Goal: Navigation & Orientation: Locate item on page

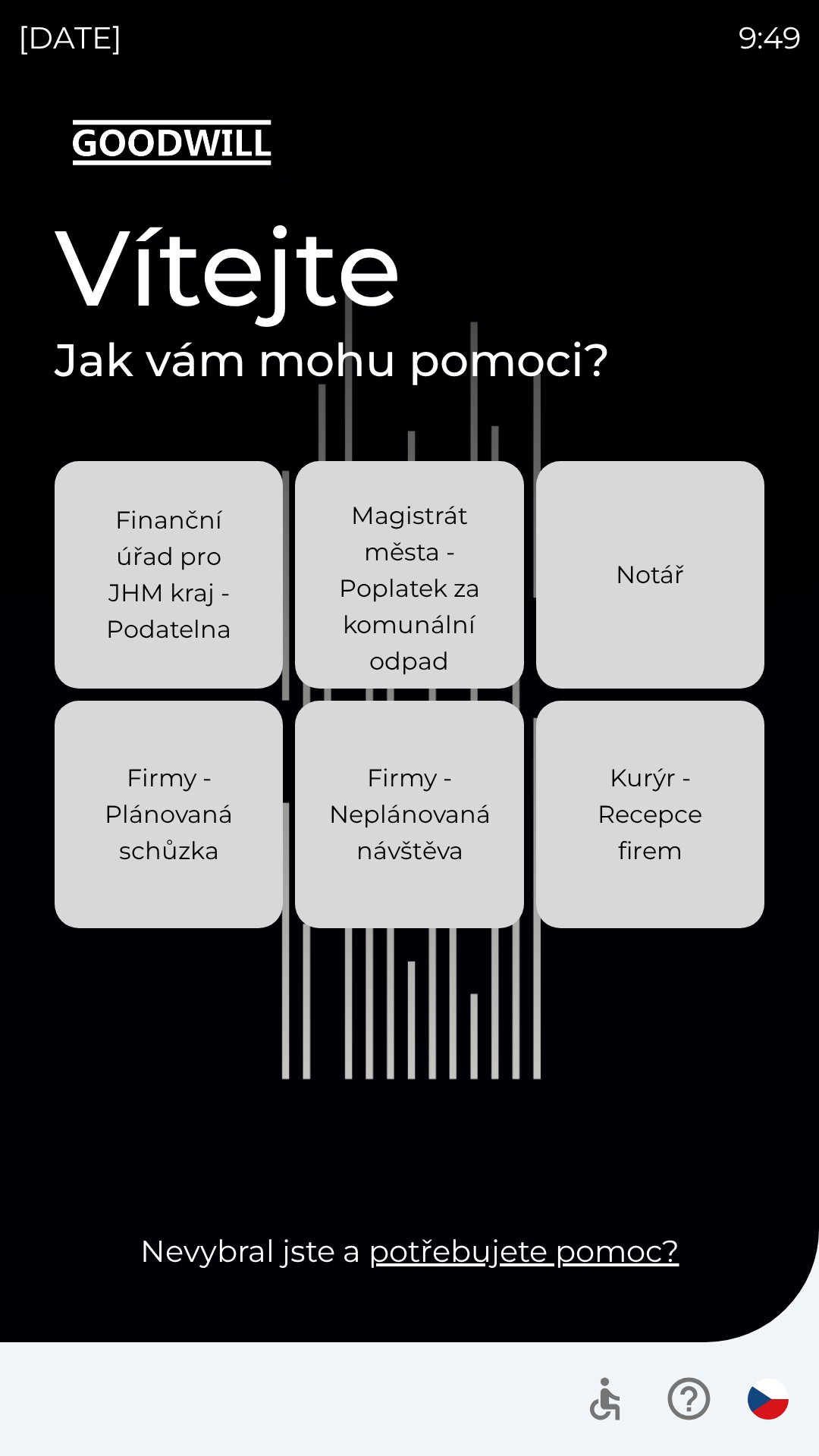
click at [0, 77] on div "[DATE] 9:49 Vítejte Jak vám mohu pomoci? Finanční úřad pro JHM kraj - Podatelna…" at bounding box center [409, 728] width 819 height 1456
click at [0, 0] on div "[DATE] 9:55 Vítejte Jak vám mohu pomoci? Finanční úřad pro JHM kraj - Podatelna…" at bounding box center [409, 728] width 819 height 1456
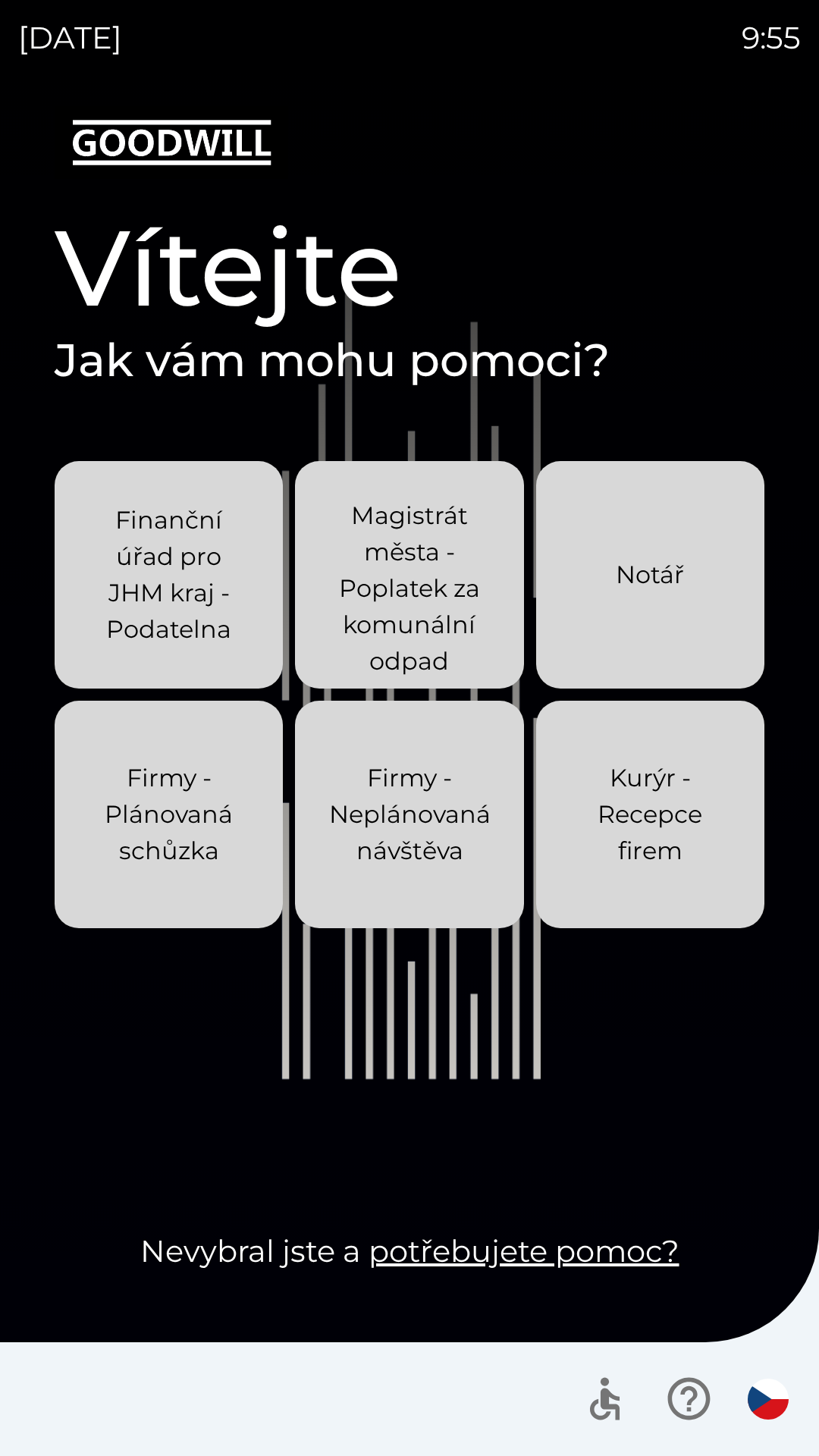
click at [0, 0] on div "[DATE] 9:55 Vítejte Jak vám mohu pomoci? Finanční úřad pro JHM kraj - Podatelna…" at bounding box center [409, 728] width 819 height 1456
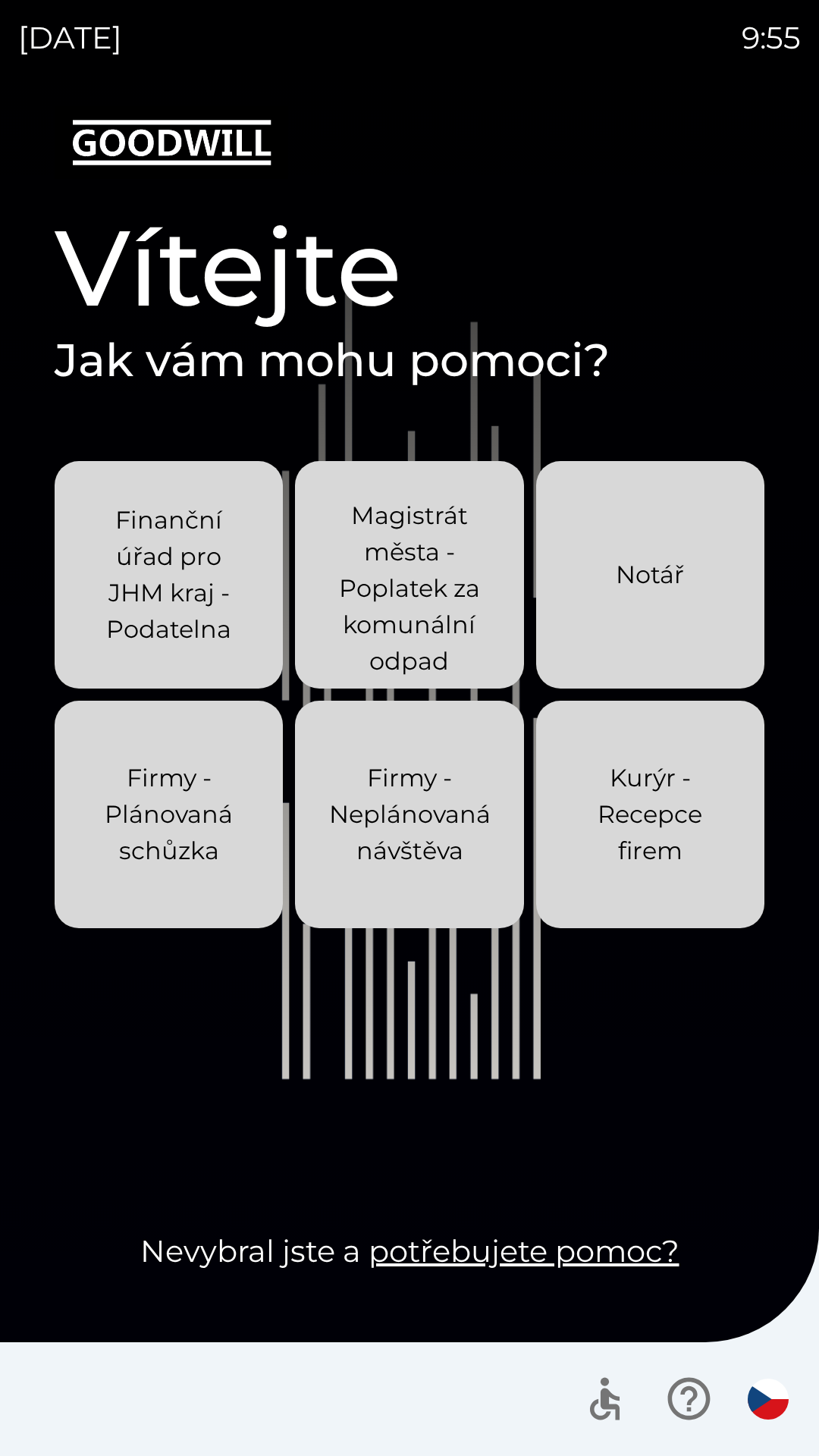
click at [0, 0] on div "[DATE] 9:55 Vítejte Jak vám mohu pomoci? Finanční úřad pro JHM kraj - Podatelna…" at bounding box center [409, 728] width 819 height 1456
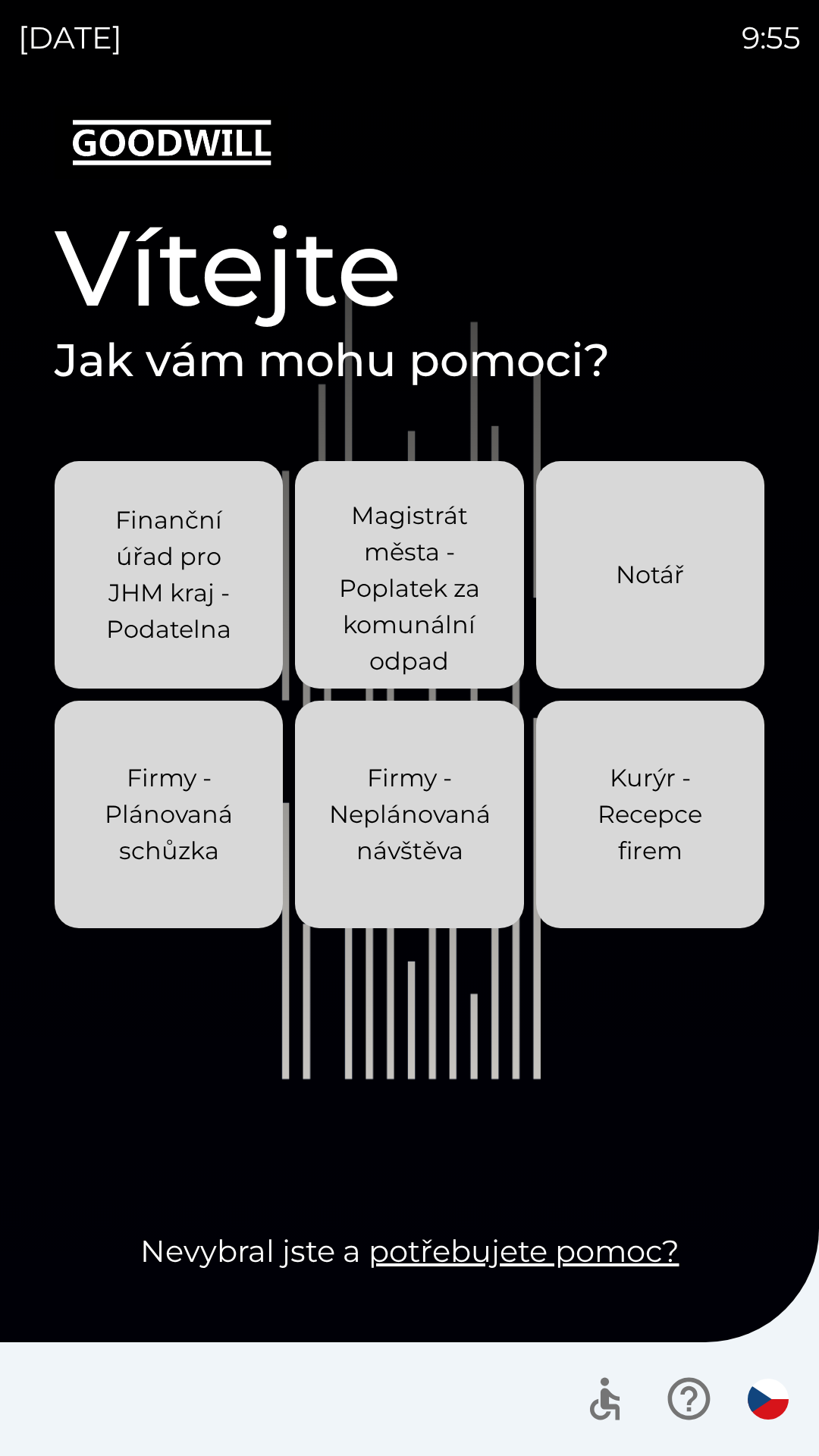
click at [0, 0] on div "[DATE] 9:55 Vítejte Jak vám mohu pomoci? Finanční úřad pro JHM kraj - Podatelna…" at bounding box center [409, 728] width 819 height 1456
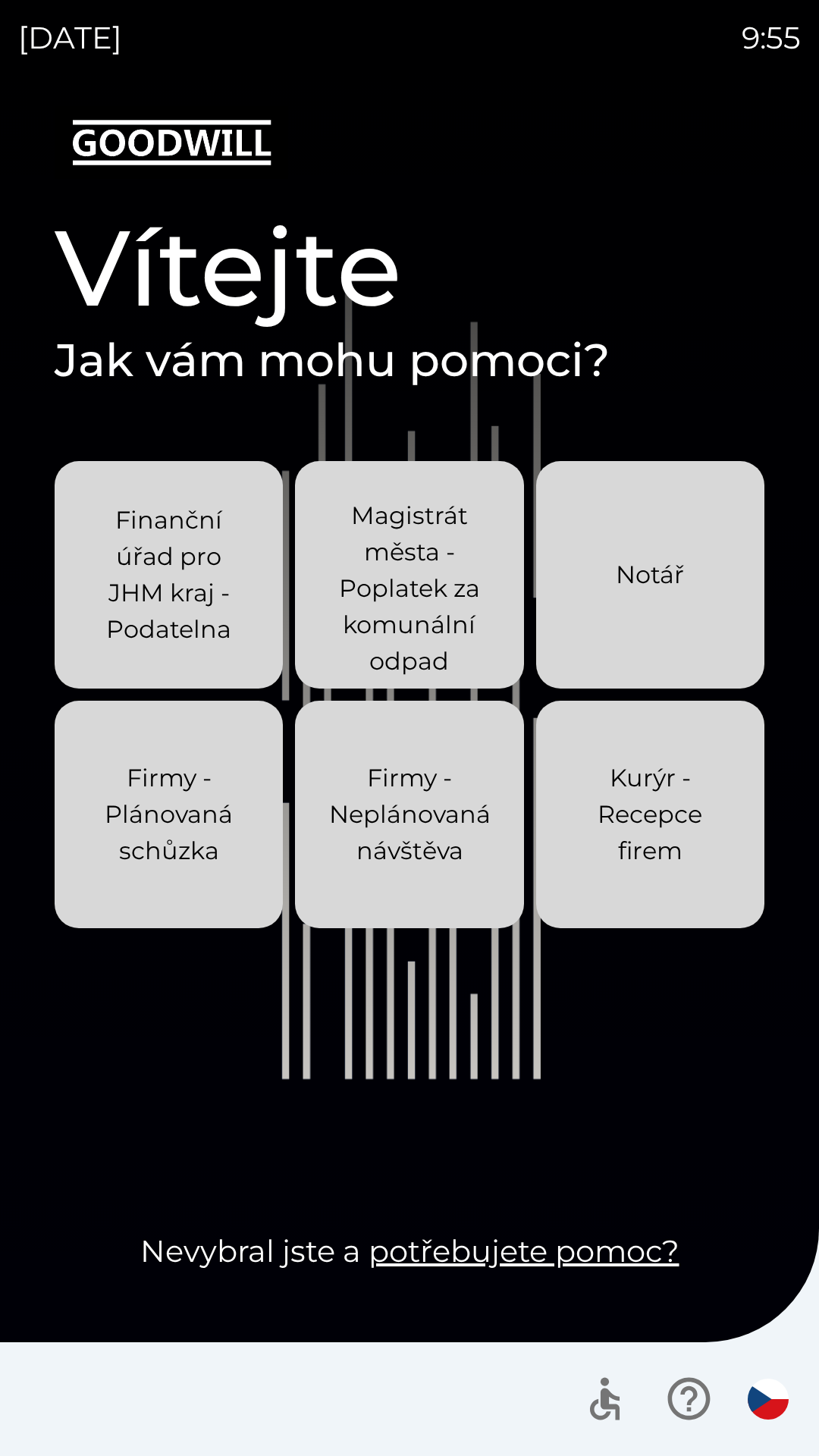
click at [0, 0] on div "[DATE] 9:55 Vítejte Jak vám mohu pomoci? Finanční úřad pro JHM kraj - Podatelna…" at bounding box center [409, 728] width 819 height 1456
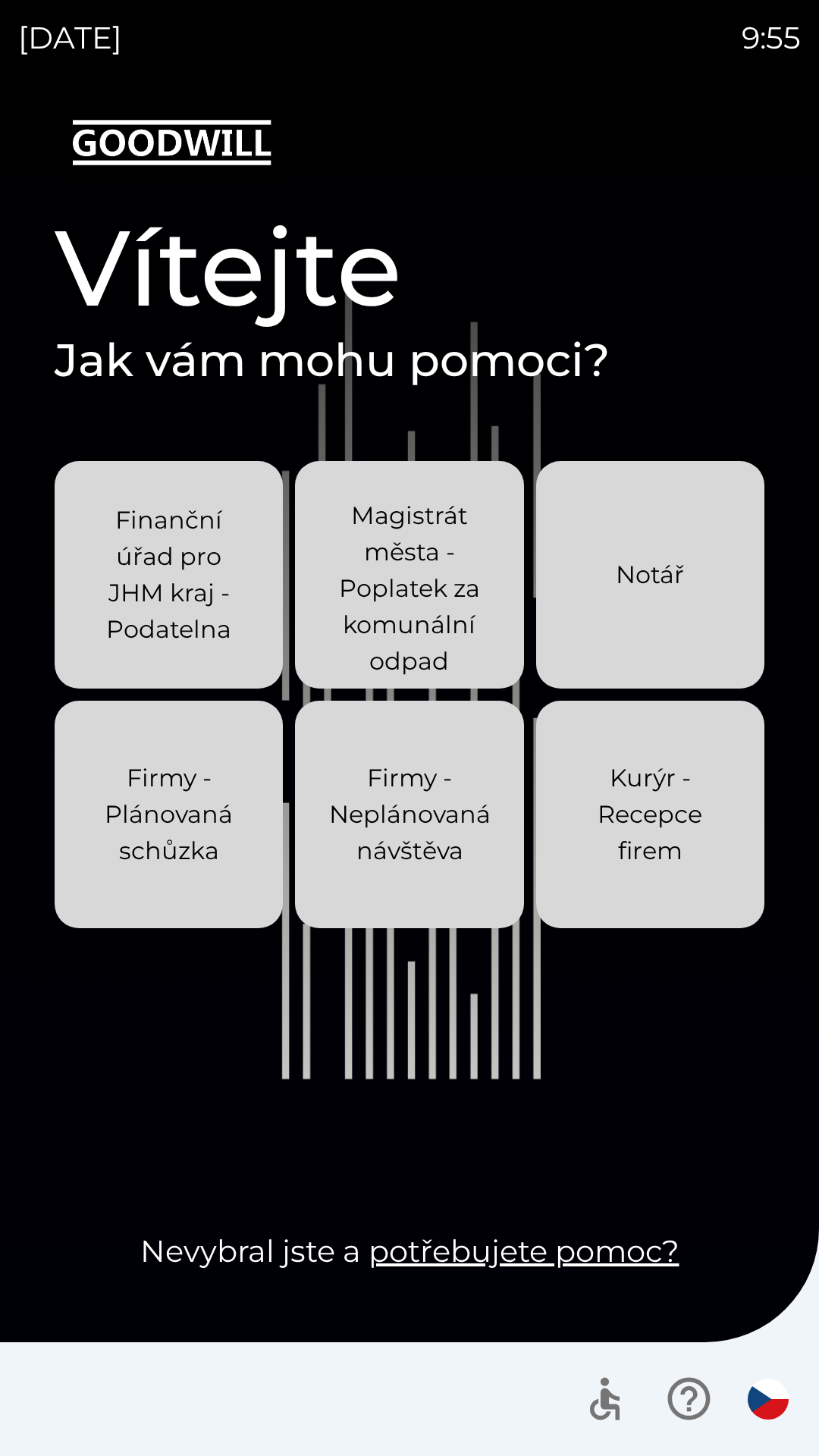
click at [0, 0] on div "[DATE] 9:55 Vítejte Jak vám mohu pomoci? Finanční úřad pro JHM kraj - Podatelna…" at bounding box center [409, 728] width 819 height 1456
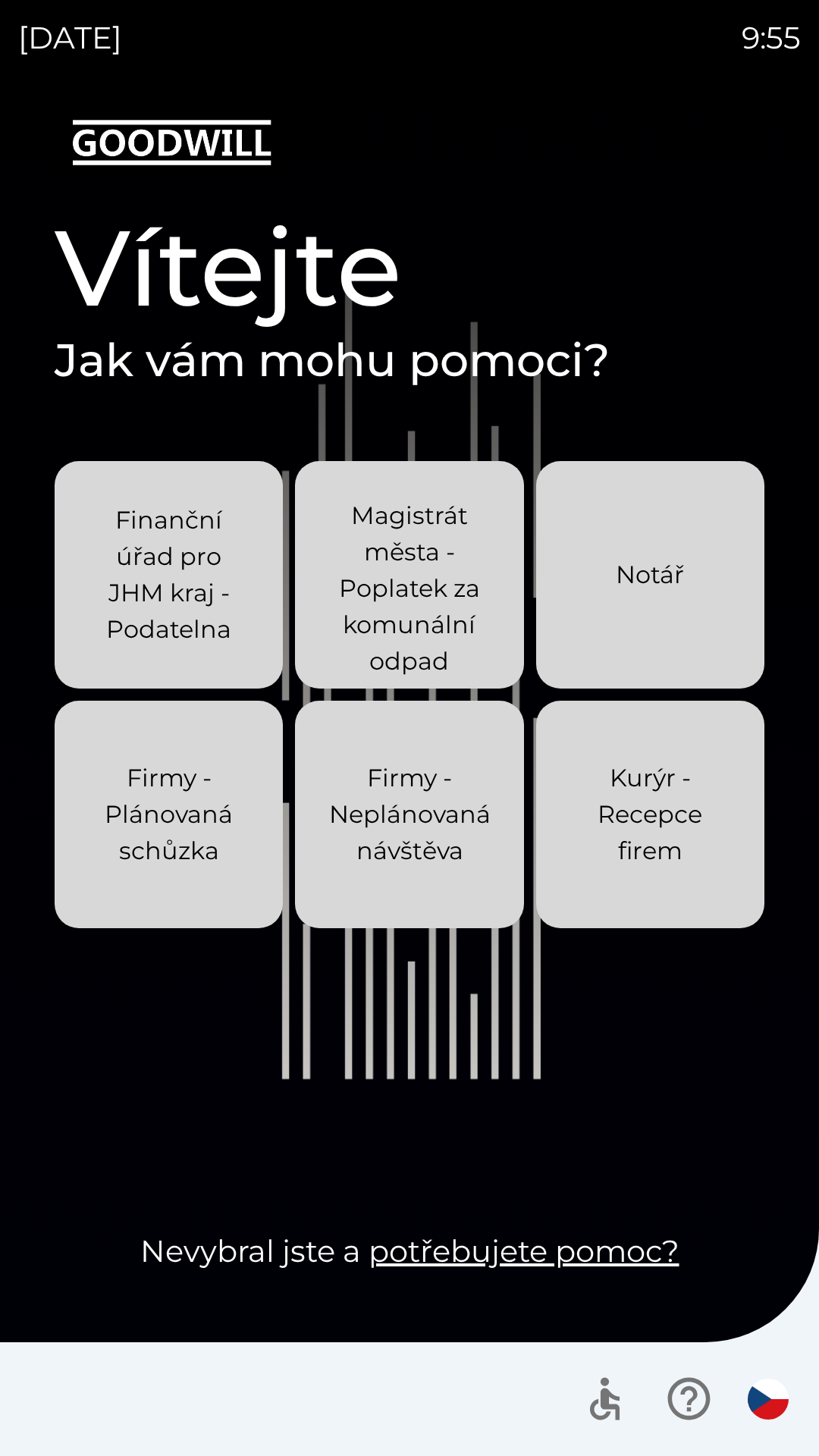
click at [0, 0] on div "[DATE] 9:55 Vítejte Jak vám mohu pomoci? Finanční úřad pro JHM kraj - Podatelna…" at bounding box center [409, 728] width 819 height 1456
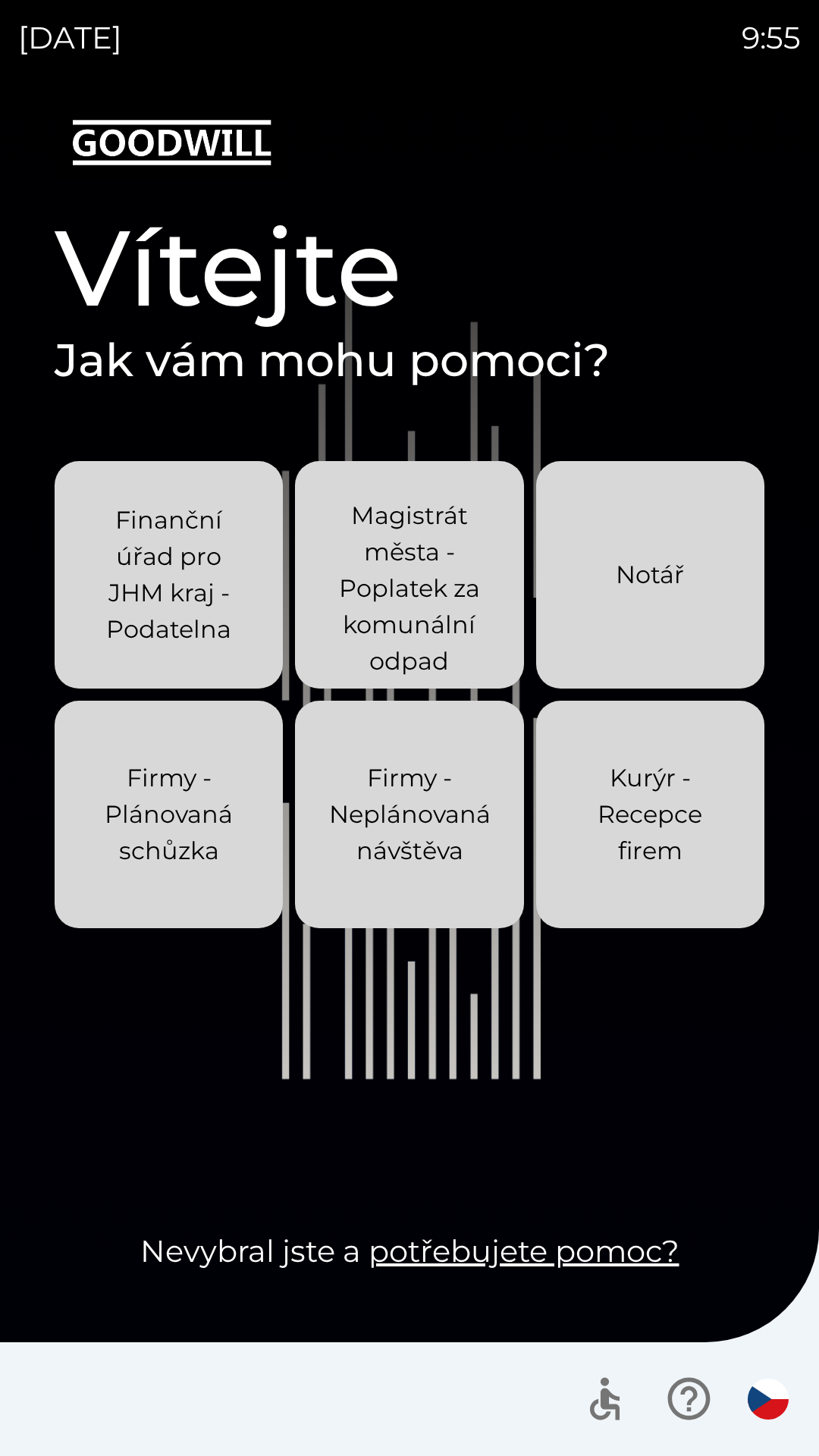
click at [0, 0] on div "[DATE] 9:55 Vítejte Jak vám mohu pomoci? Finanční úřad pro JHM kraj - Podatelna…" at bounding box center [409, 728] width 819 height 1456
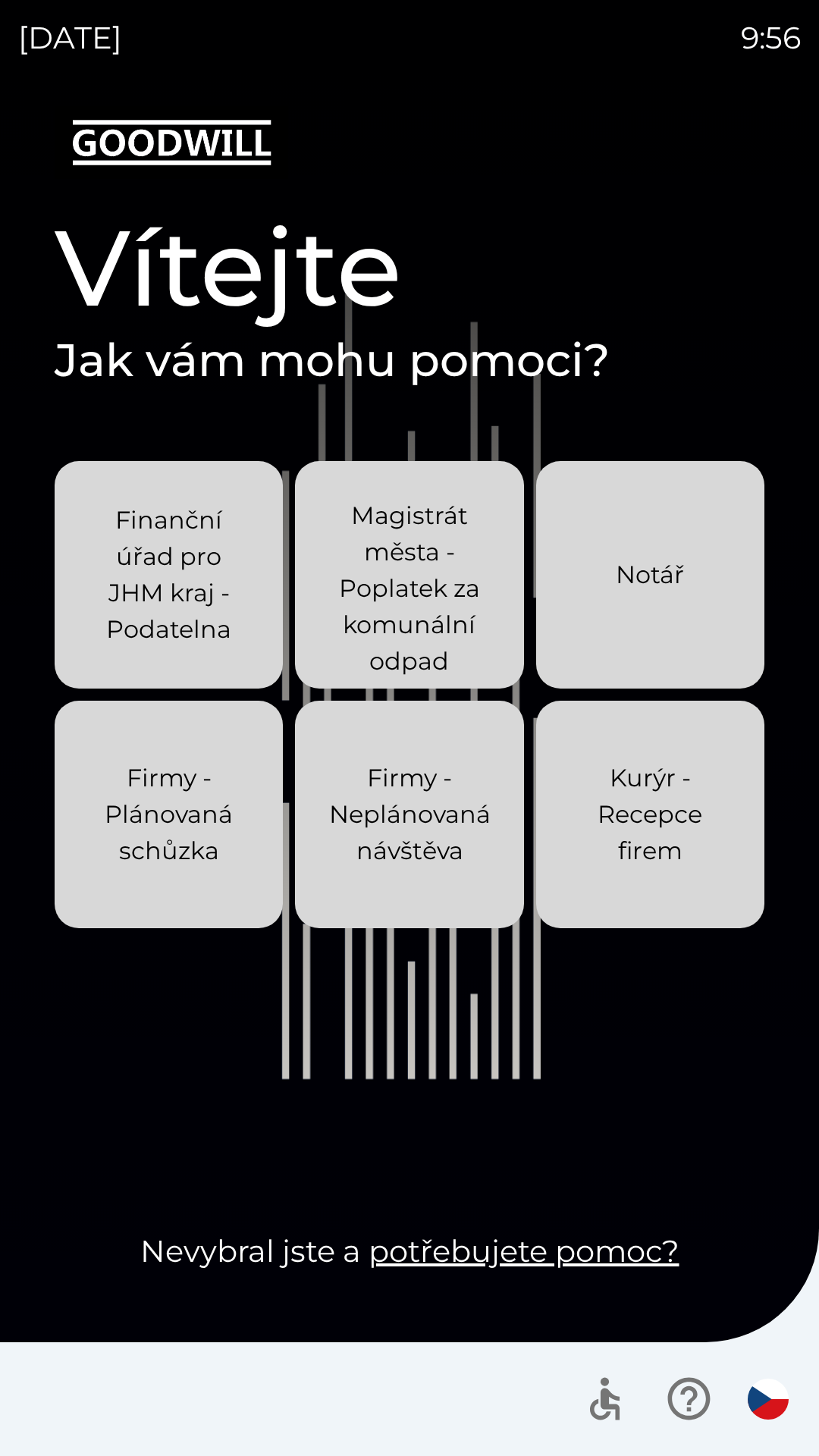
click at [0, 0] on div "[DATE] 9:56 Vítejte Jak vám mohu pomoci? Finanční úřad pro JHM kraj - Podatelna…" at bounding box center [409, 728] width 819 height 1456
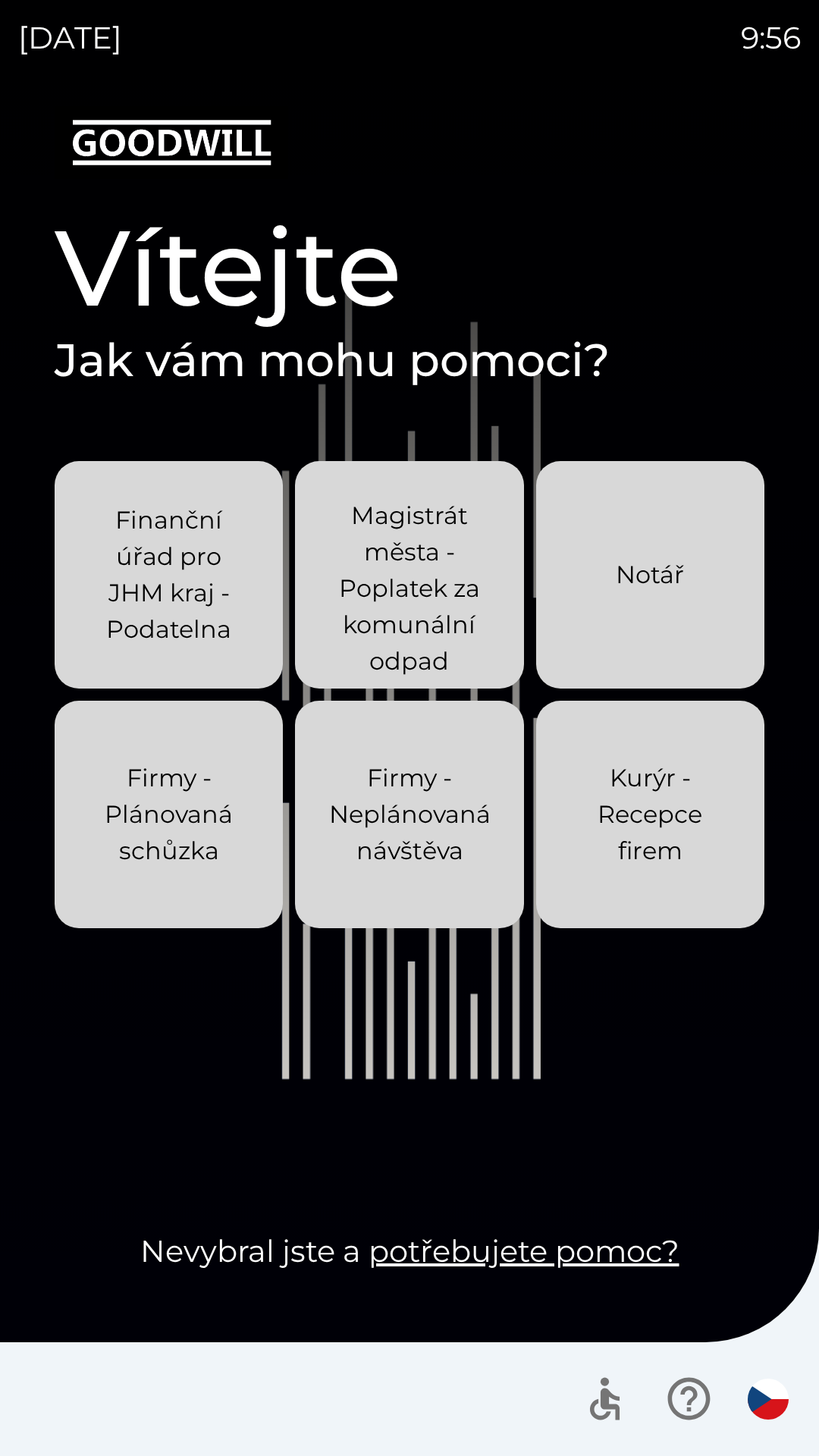
click at [0, 0] on div "[DATE] 9:56 Vítejte Jak vám mohu pomoci? Finanční úřad pro JHM kraj - Podatelna…" at bounding box center [409, 728] width 819 height 1456
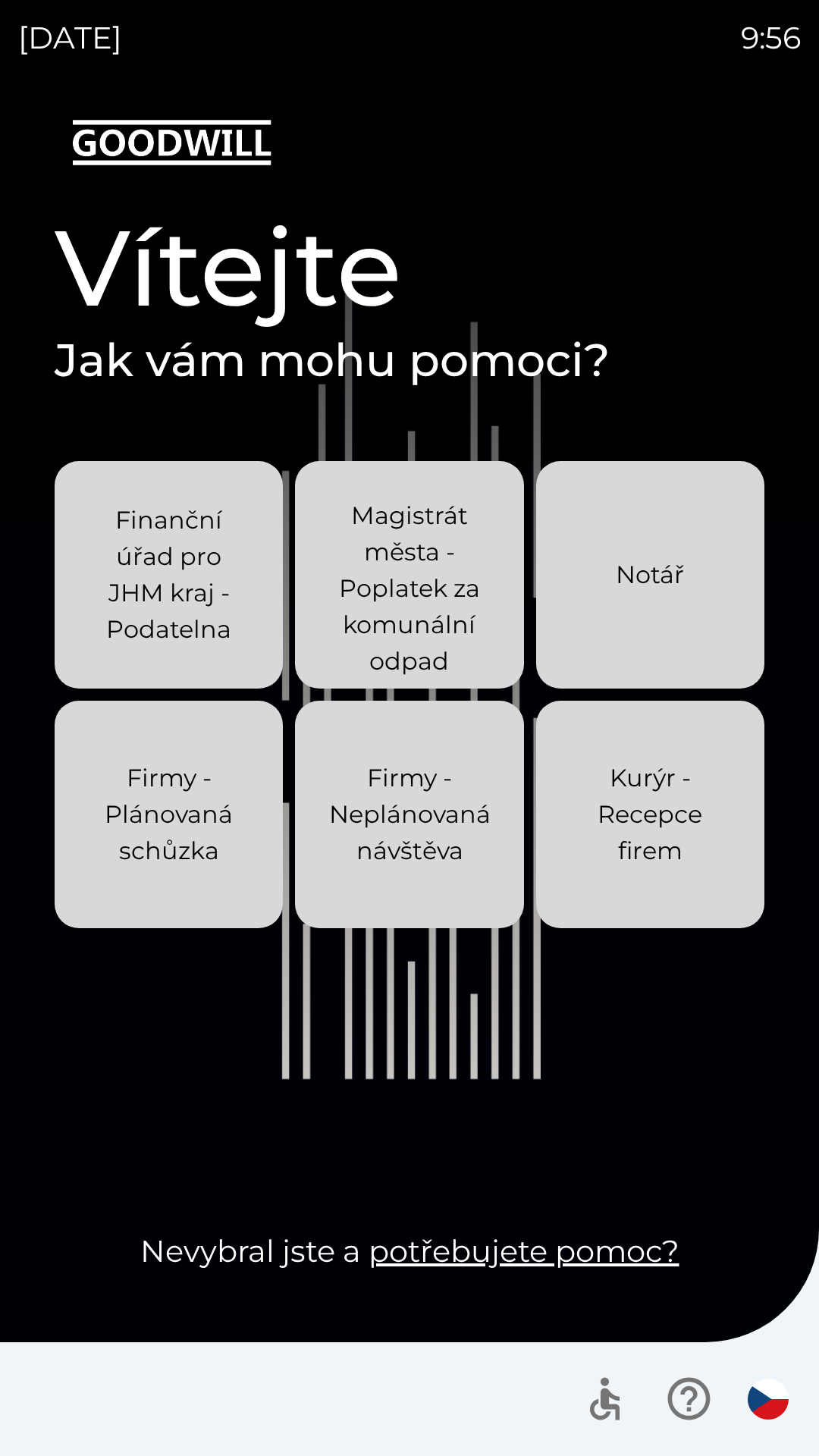
click at [0, 0] on div "[DATE] 9:56 Vítejte Jak vám mohu pomoci? Finanční úřad pro JHM kraj - Podatelna…" at bounding box center [409, 728] width 819 height 1456
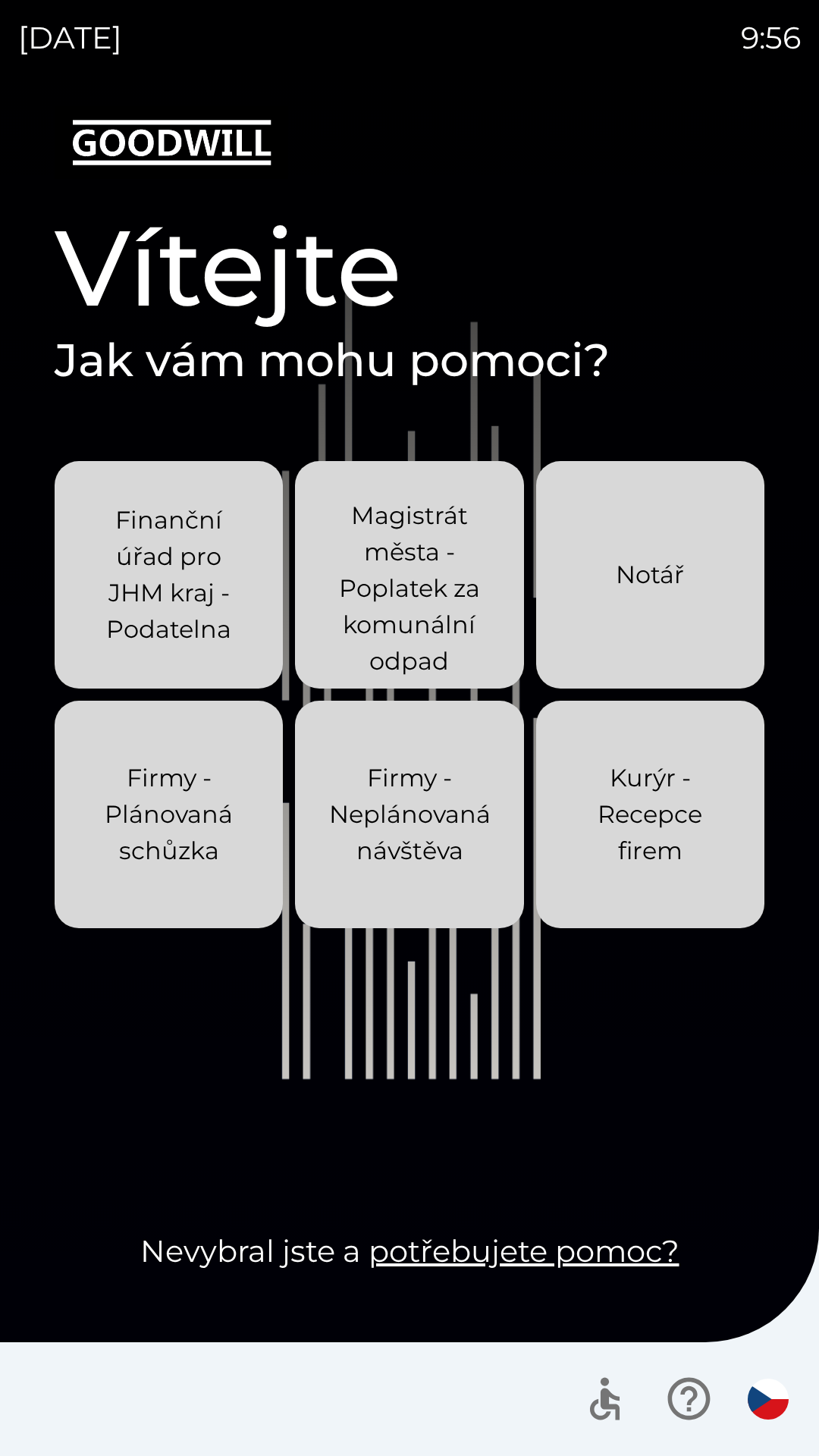
click at [0, 0] on div "[DATE] 9:56 Vítejte Jak vám mohu pomoci? Finanční úřad pro JHM kraj - Podatelna…" at bounding box center [409, 728] width 819 height 1456
click at [0, 0] on div "[DATE] 9:57 Vítejte Jak vám mohu pomoci? Finanční úřad pro JHM kraj - Podatelna…" at bounding box center [409, 728] width 819 height 1456
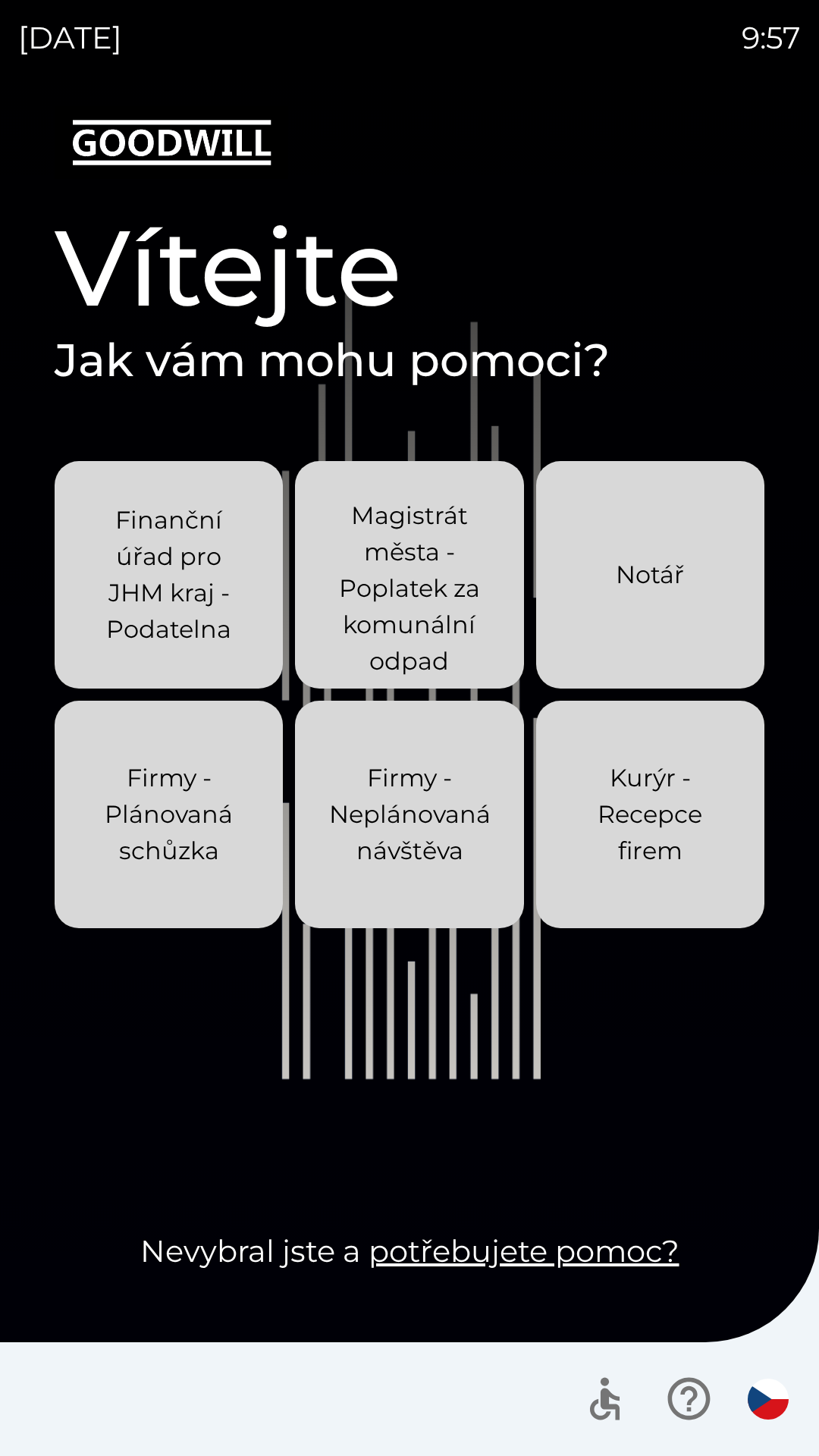
click at [0, 0] on div "[DATE] 9:57 Vítejte Jak vám mohu pomoci? Finanční úřad pro JHM kraj - Podatelna…" at bounding box center [409, 728] width 819 height 1456
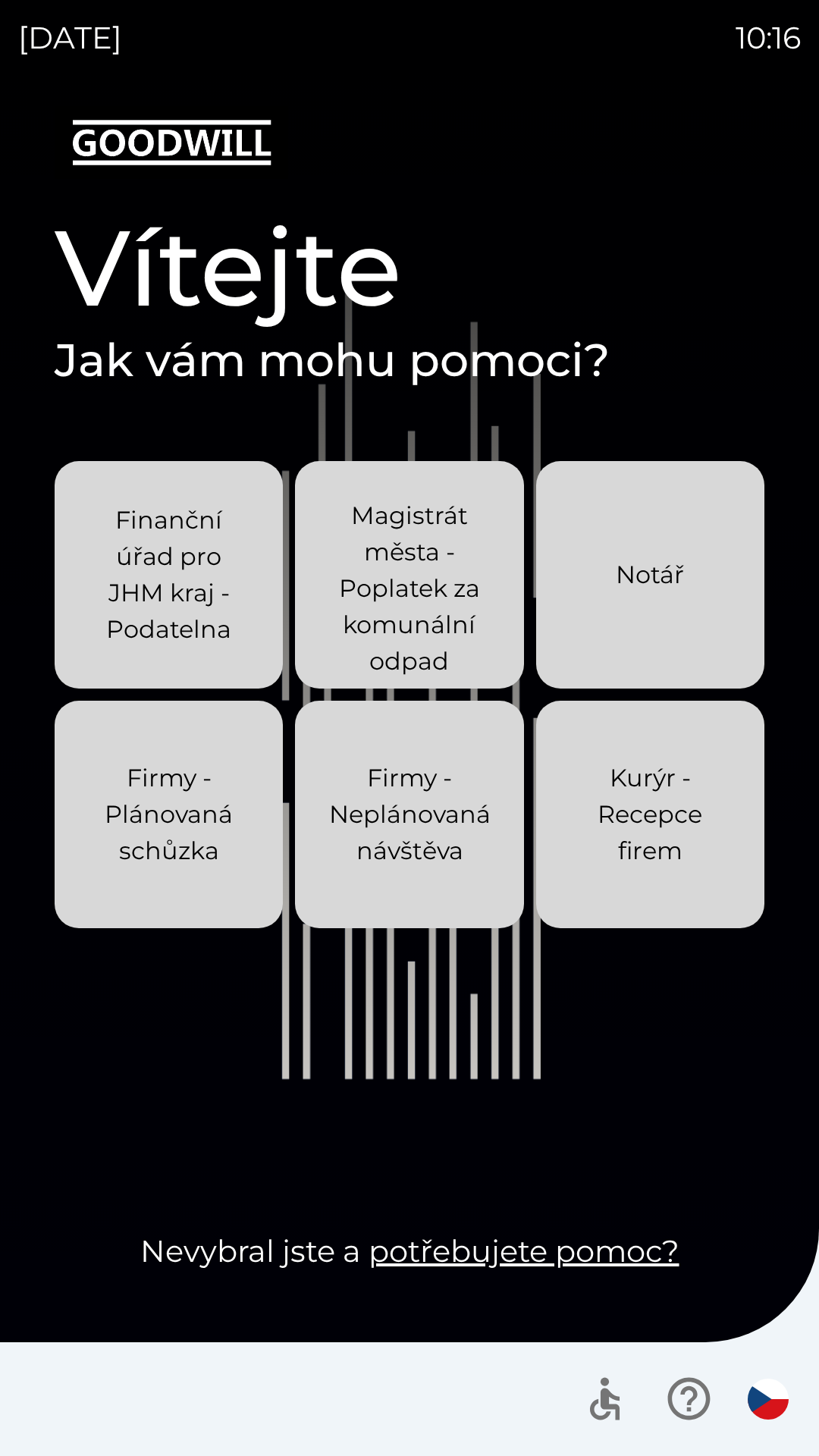
click at [0, 0] on div "[DATE] 10:16 Vítejte Jak vám mohu pomoci? Finanční úřad pro JHM kraj - Podateln…" at bounding box center [409, 728] width 819 height 1456
